Goal: Communication & Community: Answer question/provide support

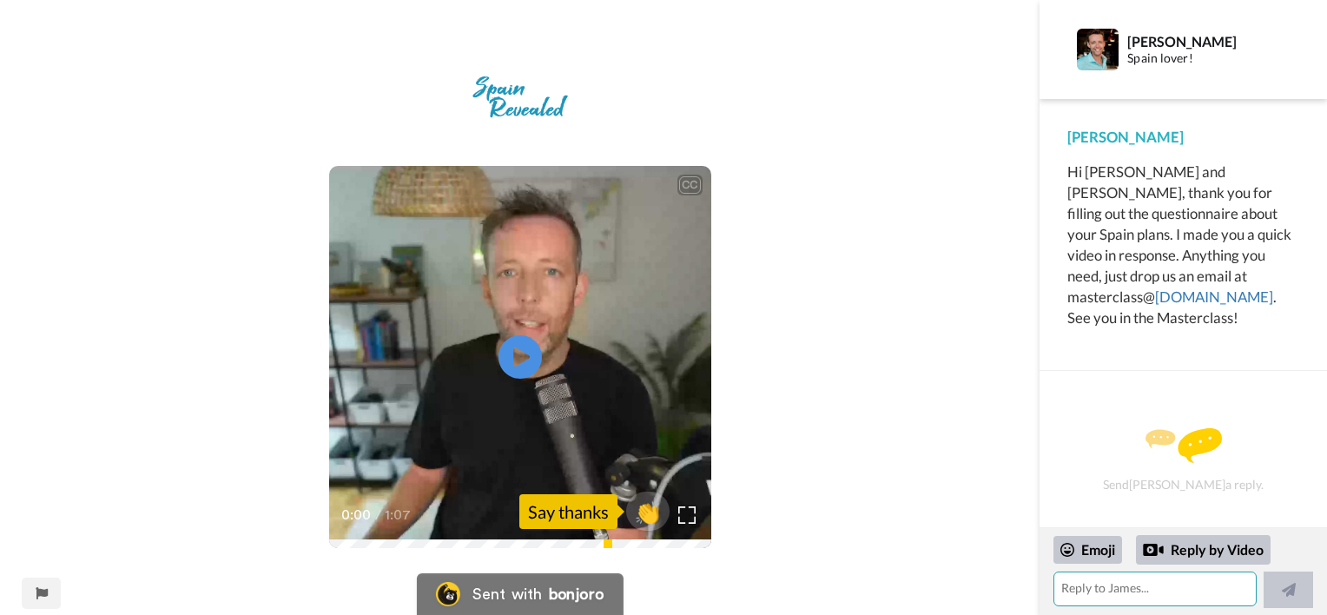
click at [1086, 591] on textarea at bounding box center [1155, 589] width 203 height 35
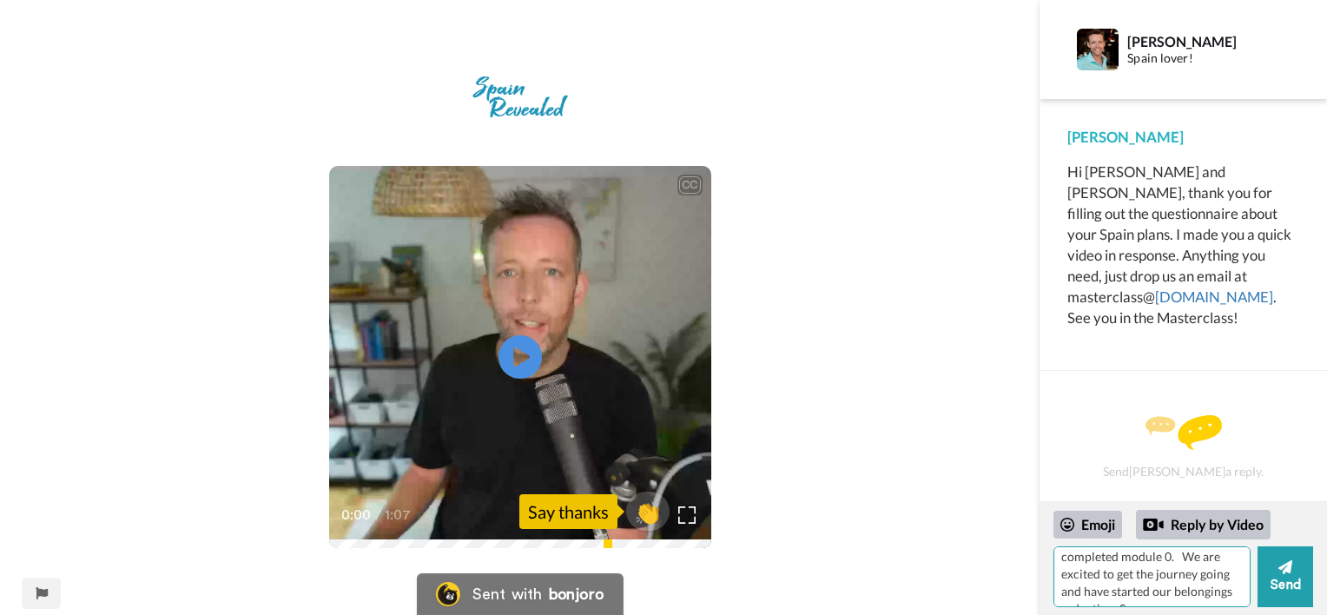
scroll to position [50, 0]
type textarea "Hi [PERSON_NAME]! It is great to hear from you and we have completed module 0. …"
click at [651, 517] on span "👏" at bounding box center [647, 511] width 55 height 35
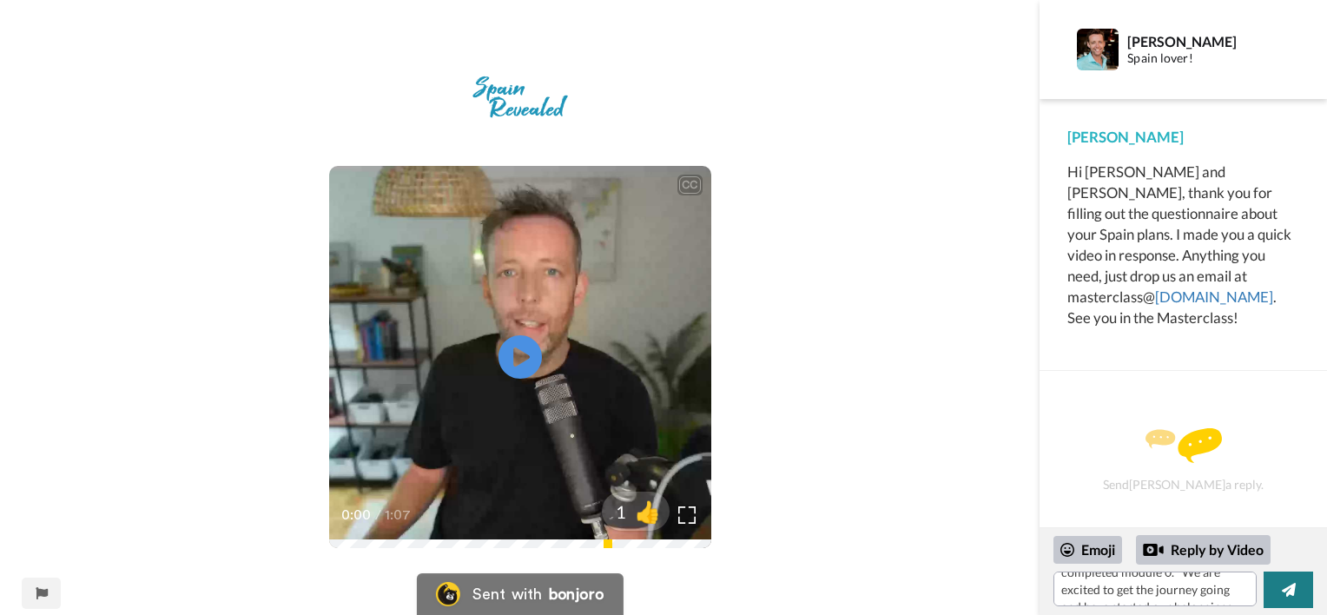
click at [1294, 591] on icon at bounding box center [1289, 590] width 14 height 14
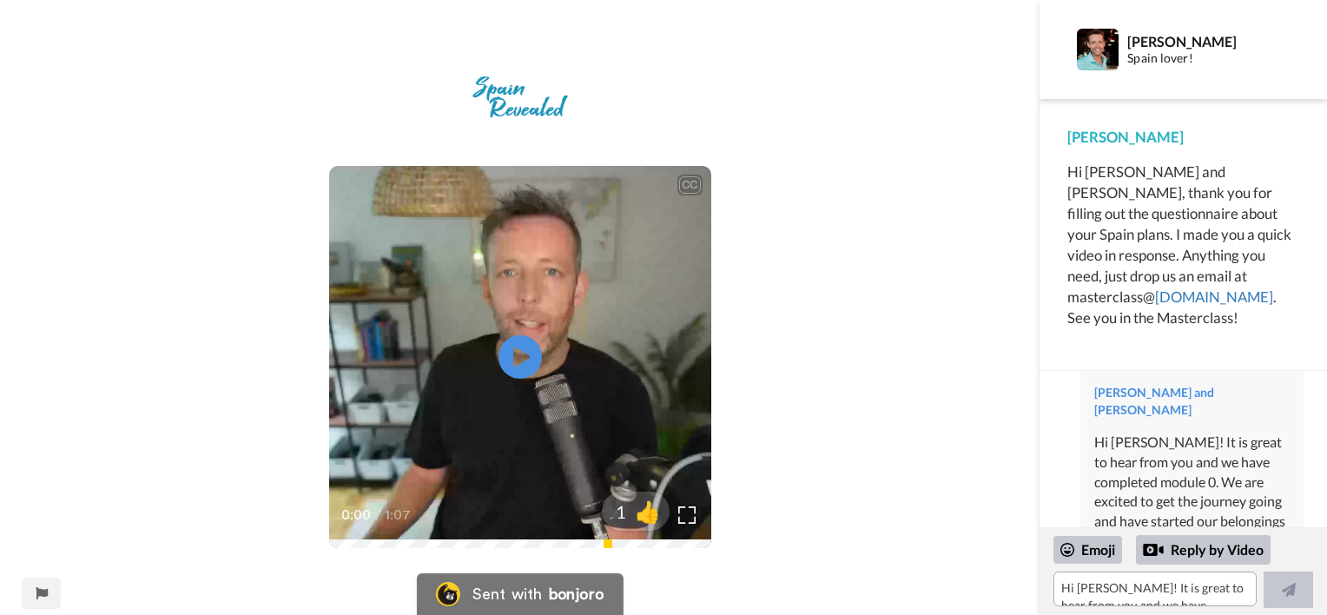
scroll to position [79, 0]
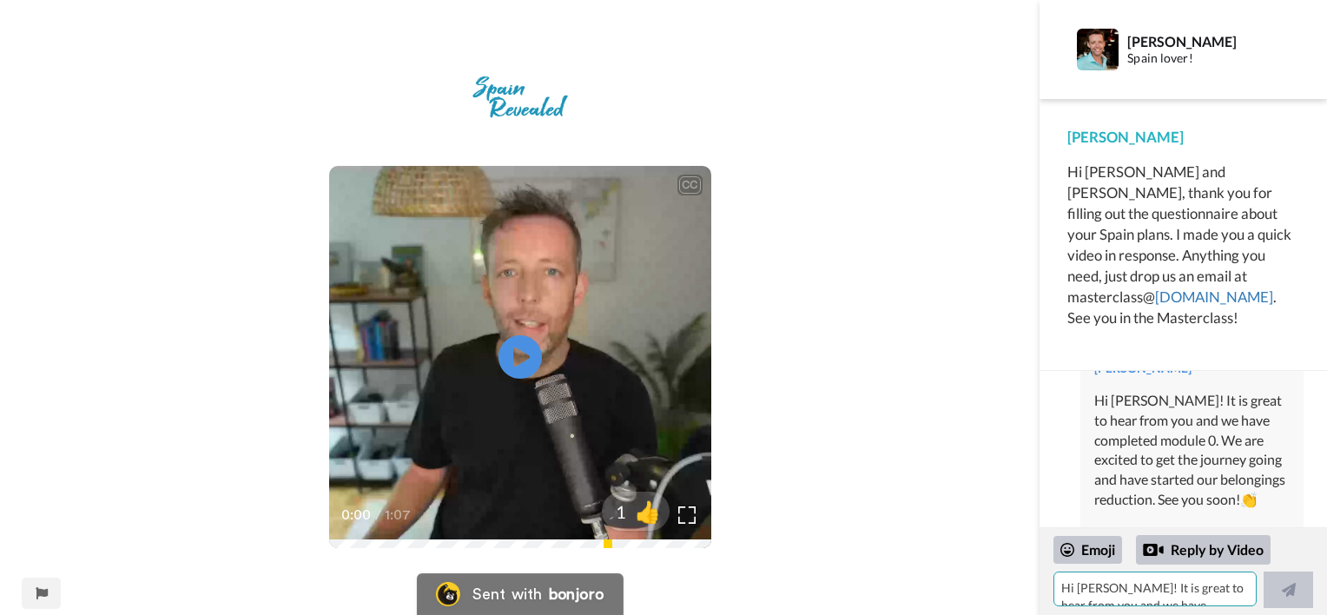
click at [1111, 587] on textarea "Hi [PERSON_NAME]! It is great to hear from you and we have completed module 0. …" at bounding box center [1155, 589] width 203 height 35
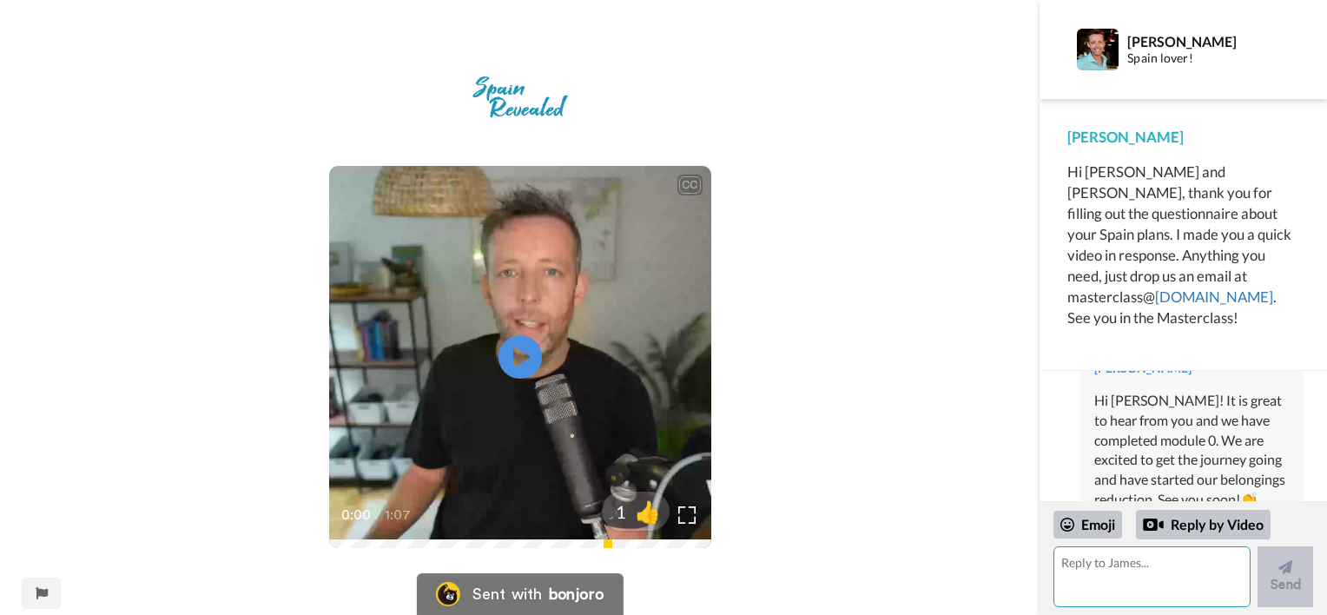
click at [1085, 566] on textarea at bounding box center [1152, 576] width 197 height 61
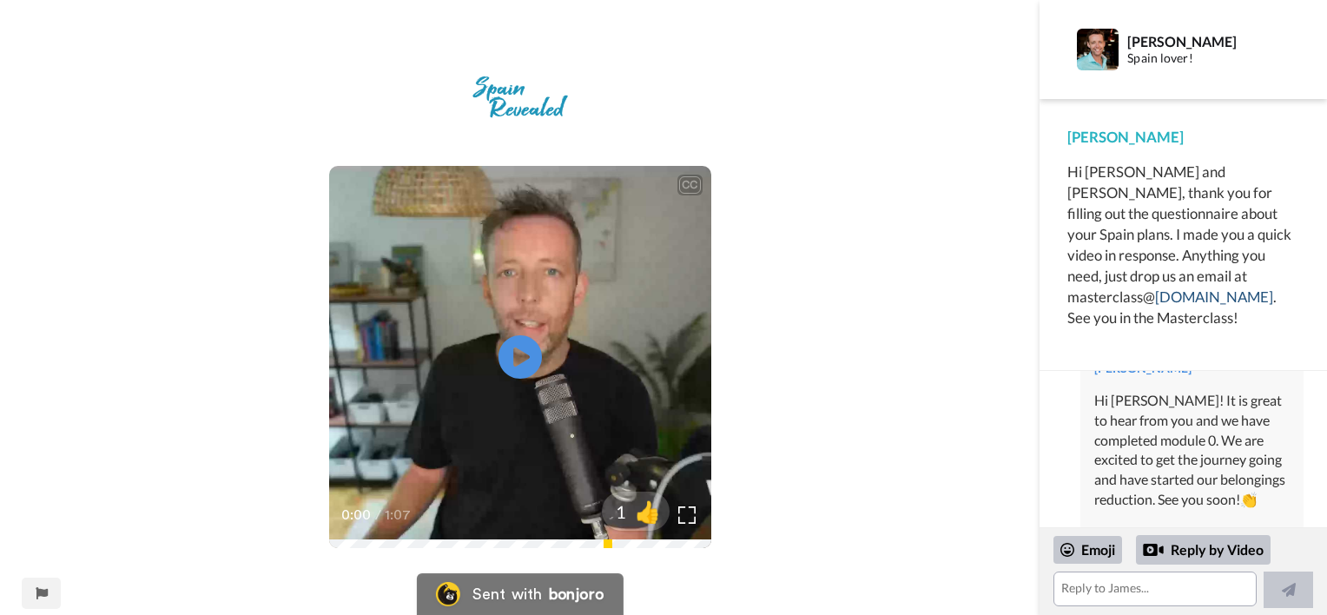
drag, startPoint x: 1067, startPoint y: 278, endPoint x: 1268, endPoint y: 276, distance: 200.6
click at [1268, 276] on div "Hi [PERSON_NAME] and [PERSON_NAME], thank you for filling out the questionnaire…" at bounding box center [1183, 245] width 232 height 167
copy div "masterclass@ [DOMAIN_NAME]"
